Goal: Information Seeking & Learning: Check status

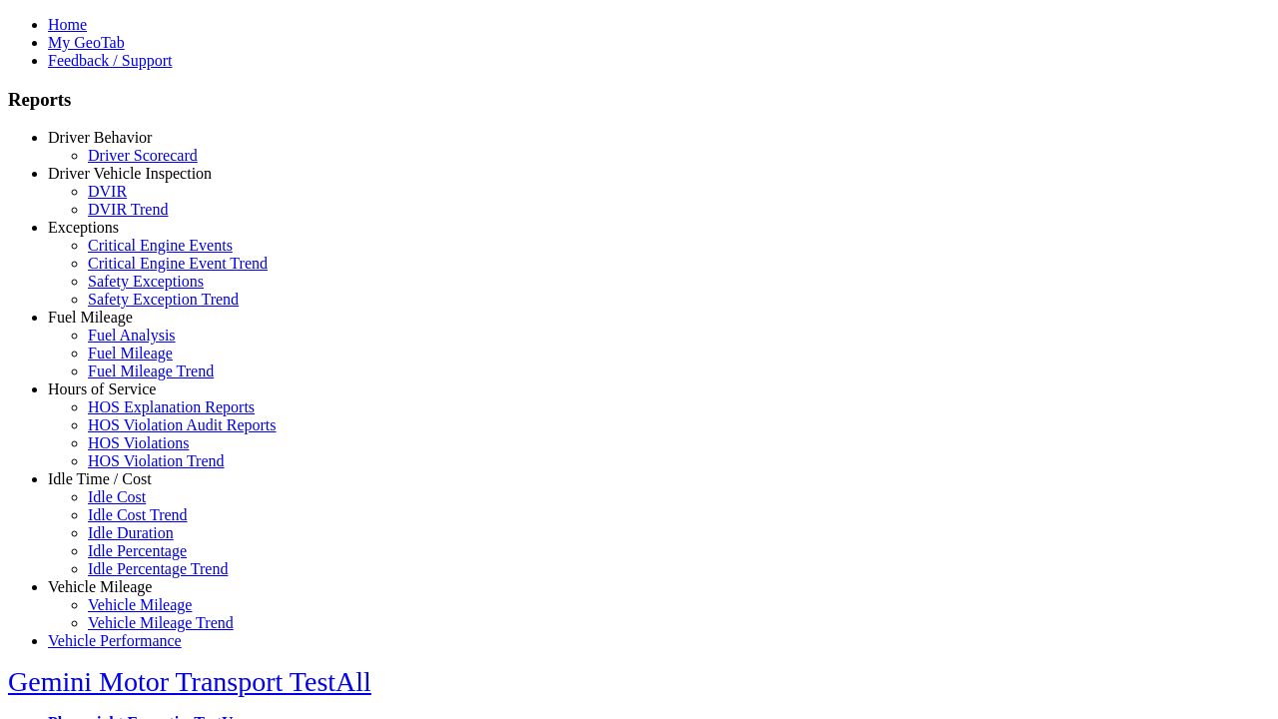
click at [115, 397] on link "Hours of Service" at bounding box center [102, 388] width 108 height 17
click at [130, 451] on link "HOS Violations" at bounding box center [138, 442] width 101 height 17
select select "**********"
type input "**********"
